Goal: Transaction & Acquisition: Subscribe to service/newsletter

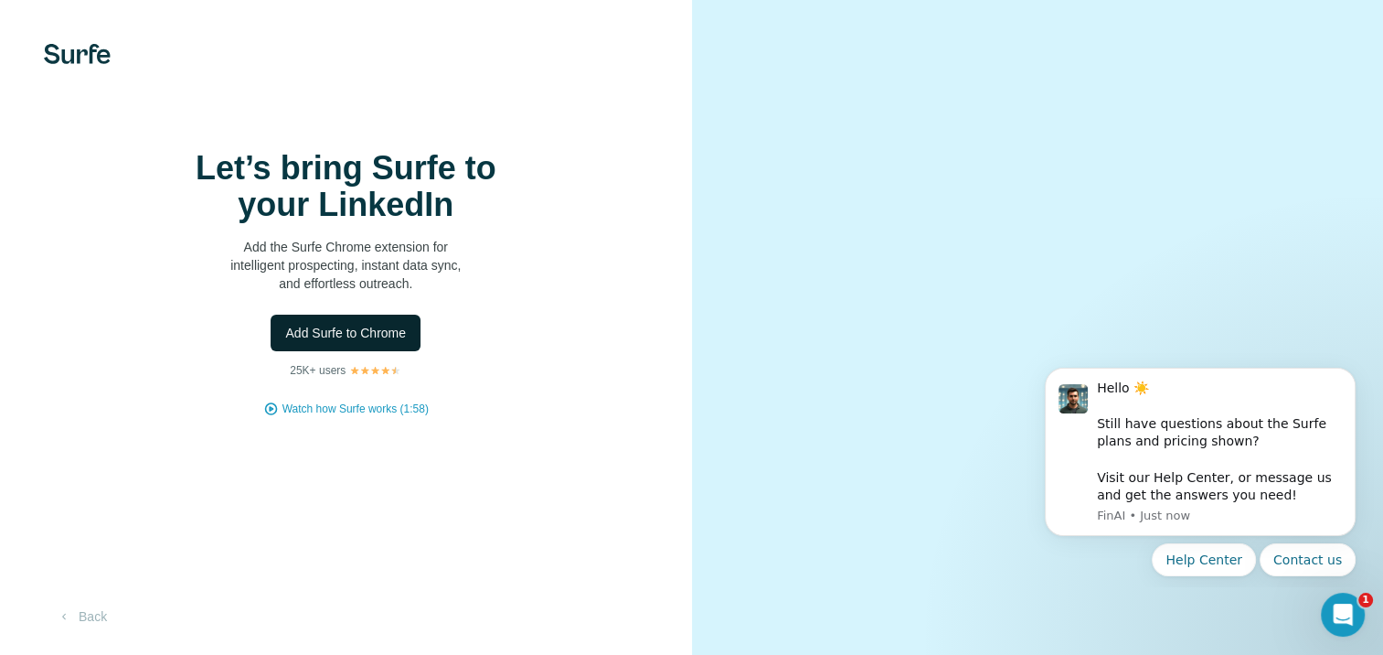
click at [405, 351] on button "Add Surfe to Chrome" at bounding box center [346, 333] width 150 height 37
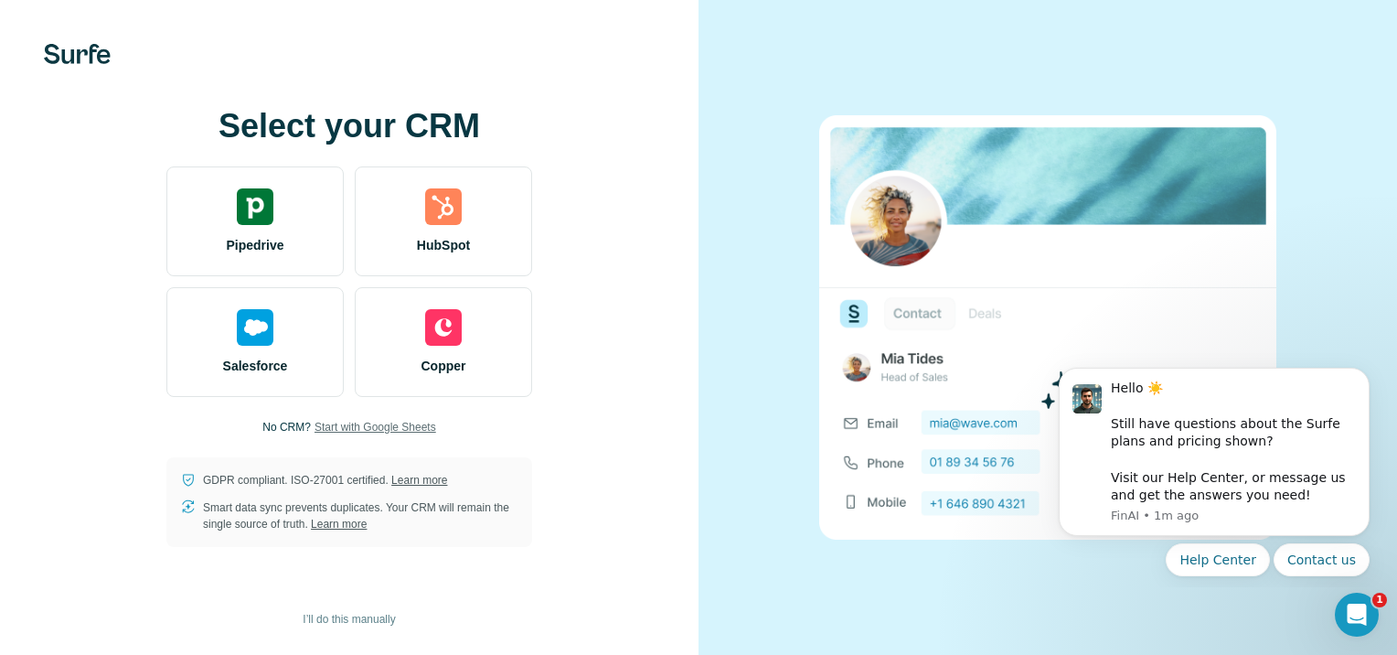
click at [364, 424] on span "Start with Google Sheets" at bounding box center [376, 427] width 122 height 16
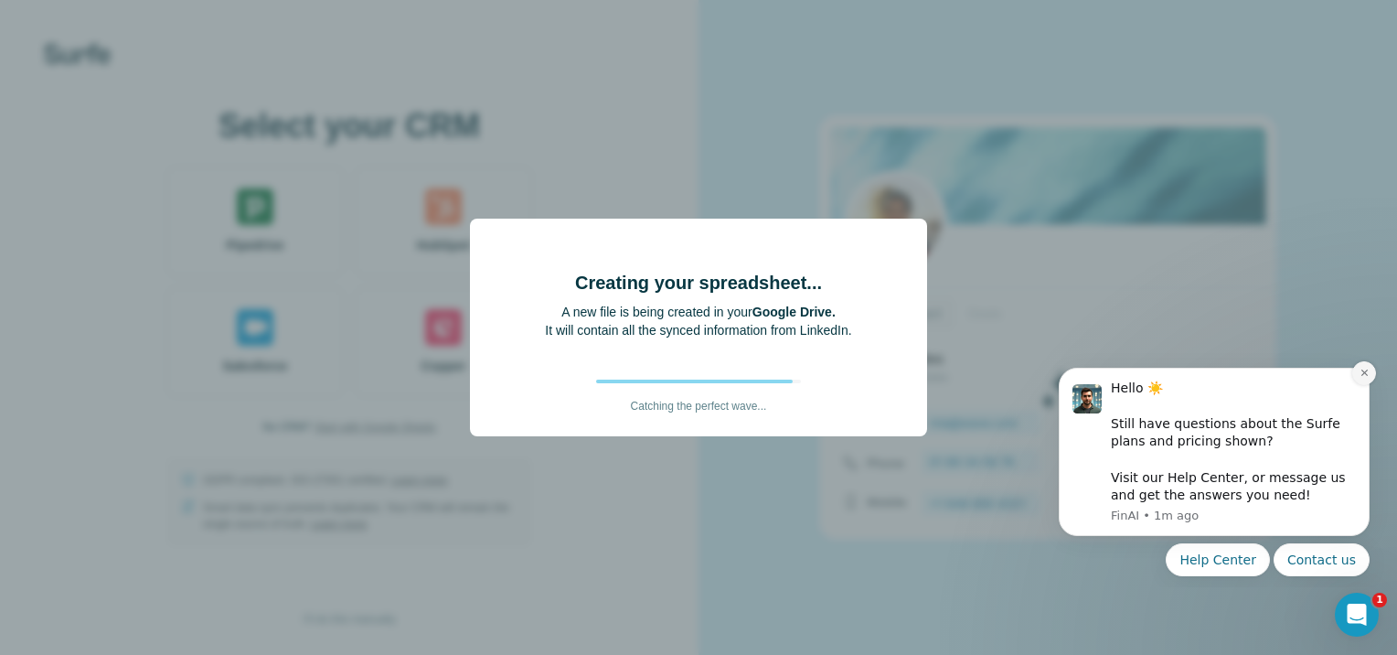
click at [1363, 370] on icon "Dismiss notification" at bounding box center [1365, 373] width 10 height 10
